Goal: Task Accomplishment & Management: Manage account settings

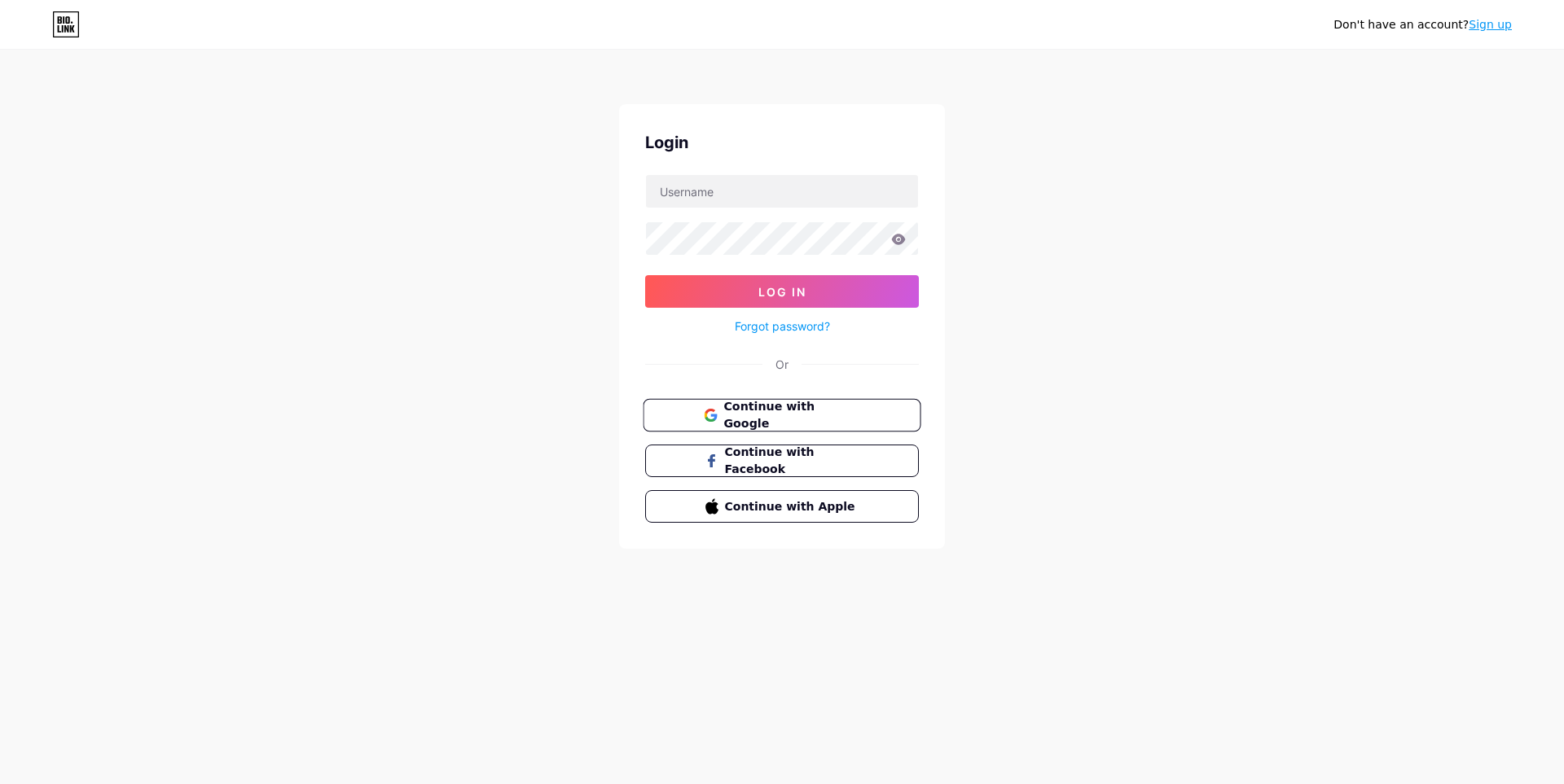
click at [815, 411] on span "Continue with Google" at bounding box center [791, 416] width 136 height 35
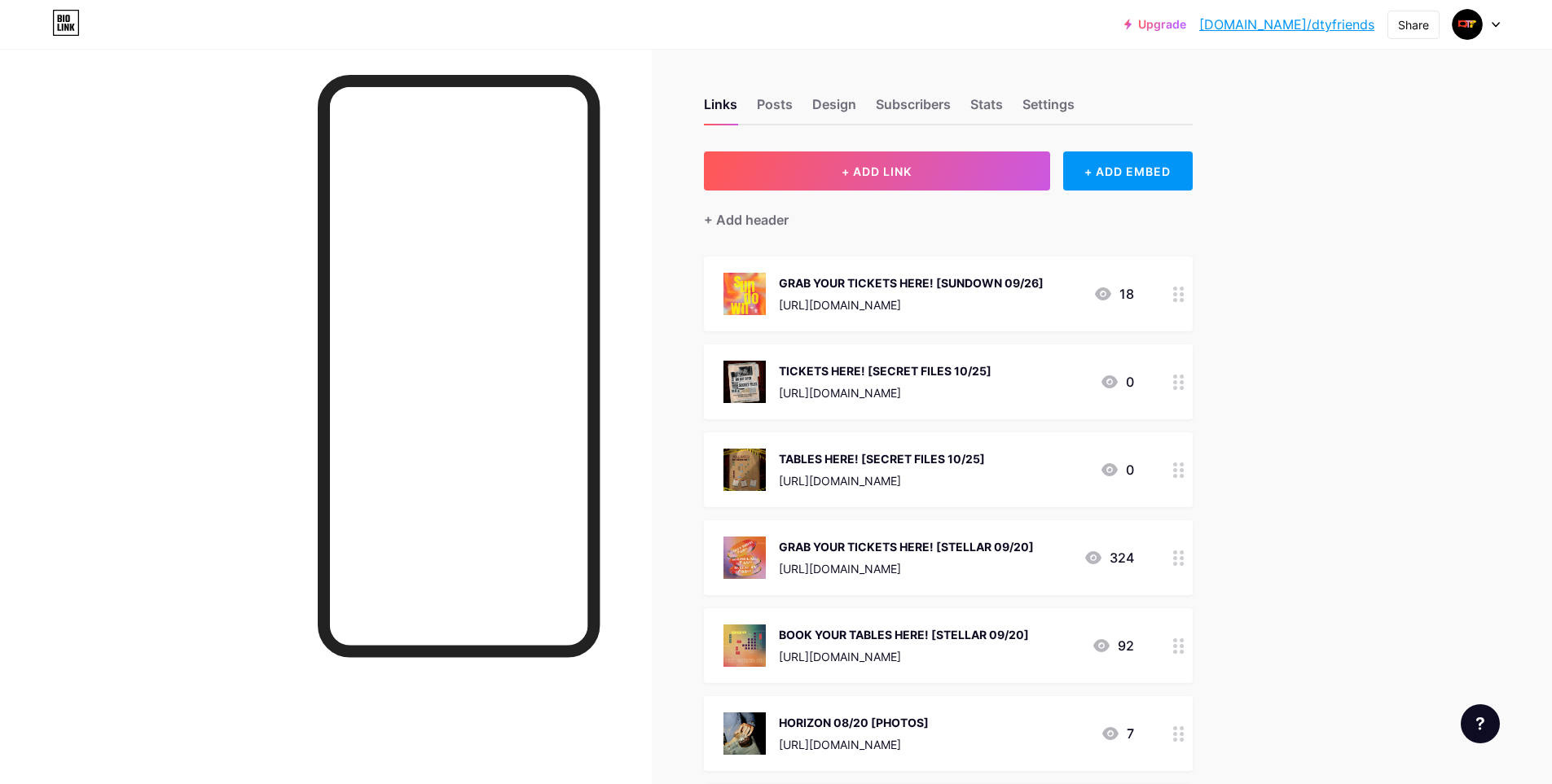
drag, startPoint x: 453, startPoint y: 66, endPoint x: 436, endPoint y: 40, distance: 31.1
click at [453, 66] on div at bounding box center [326, 441] width 652 height 784
